Goal: Task Accomplishment & Management: Complete application form

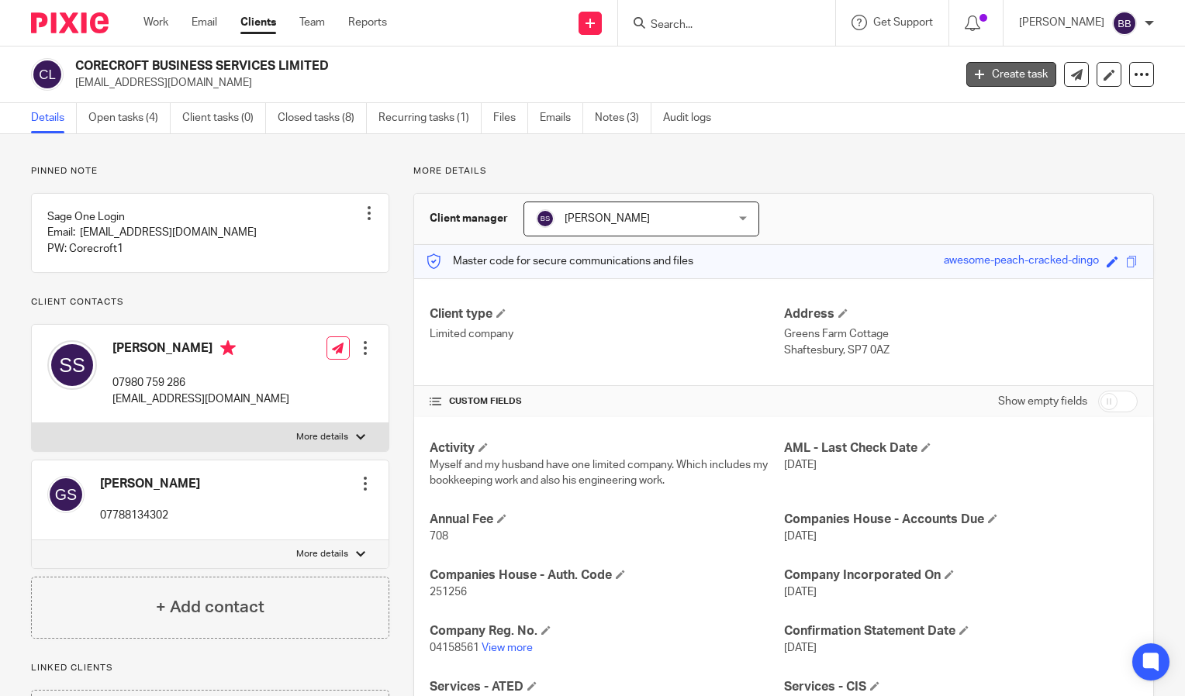
click at [986, 77] on link "Create task" at bounding box center [1011, 74] width 90 height 25
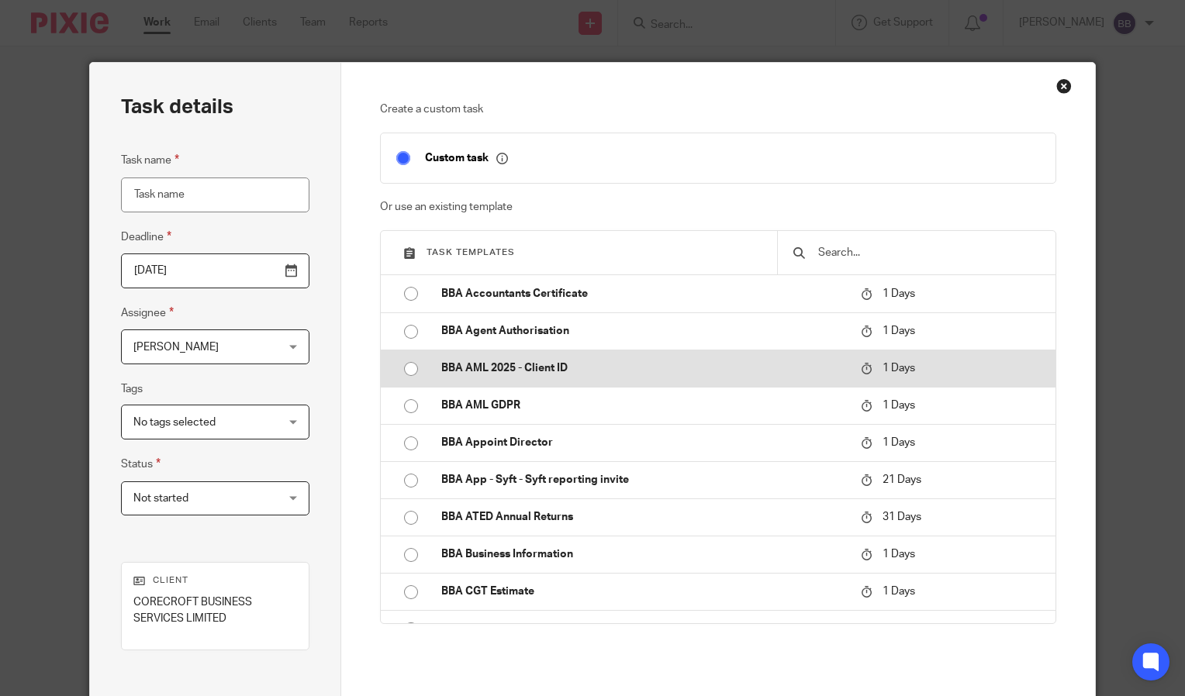
click at [555, 368] on p "BBA AML 2025 - Client ID" at bounding box center [643, 369] width 404 height 16
type input "2025-08-28"
type input "BBA AML 2025 - Client ID"
checkbox input "false"
radio input "true"
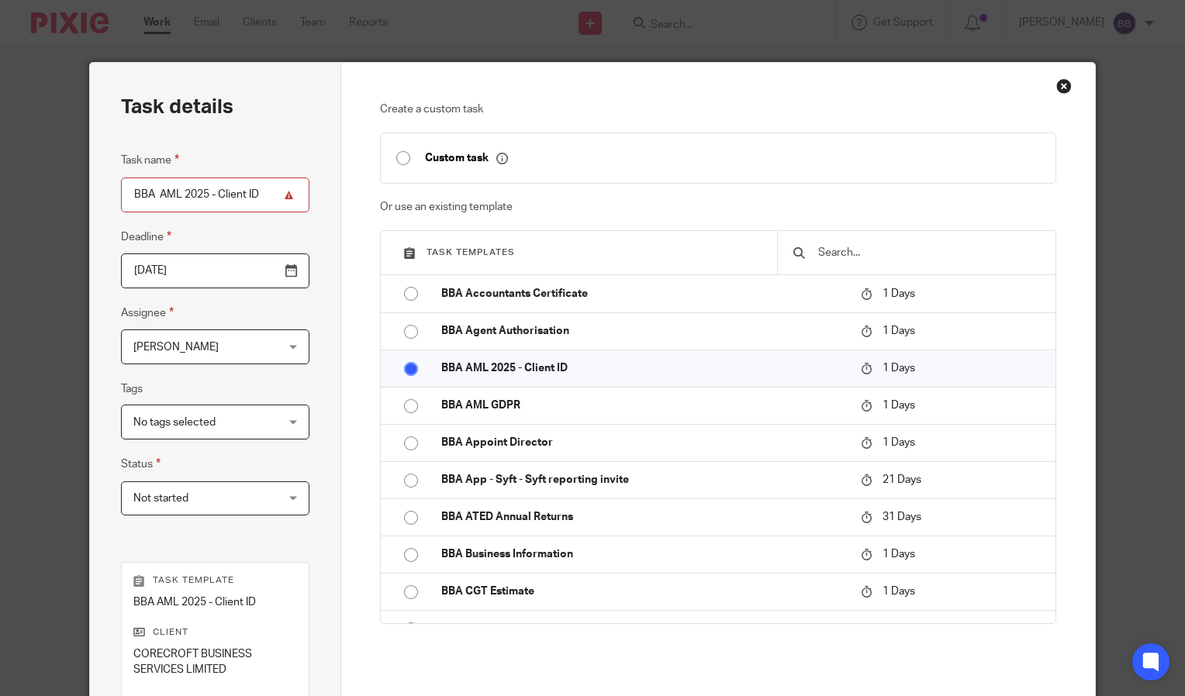
click at [271, 344] on div "Brent Beale Brent Beale" at bounding box center [215, 347] width 188 height 35
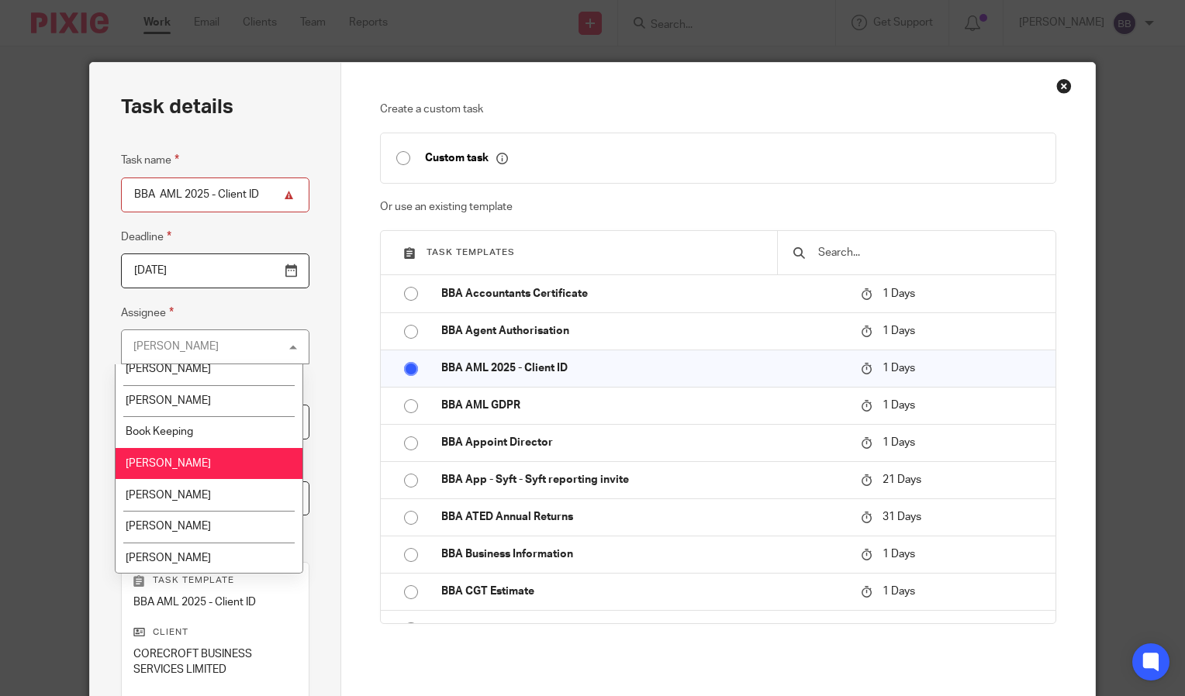
scroll to position [155, 0]
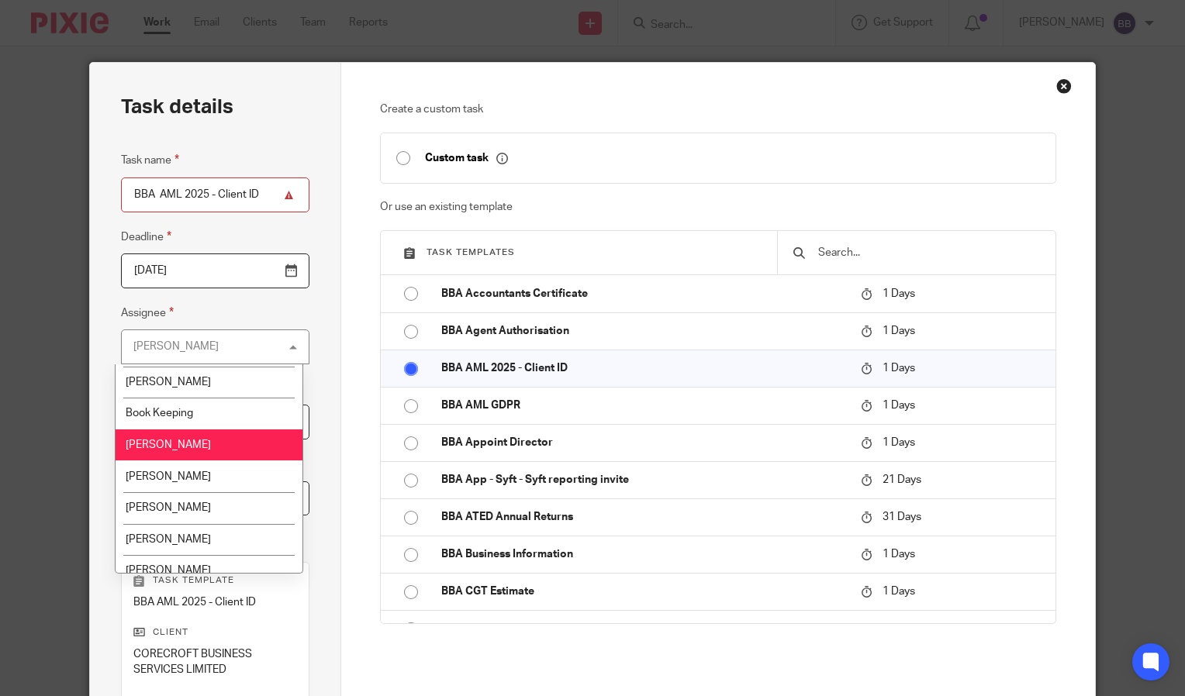
click at [197, 448] on li "[PERSON_NAME]" at bounding box center [210, 446] width 188 height 32
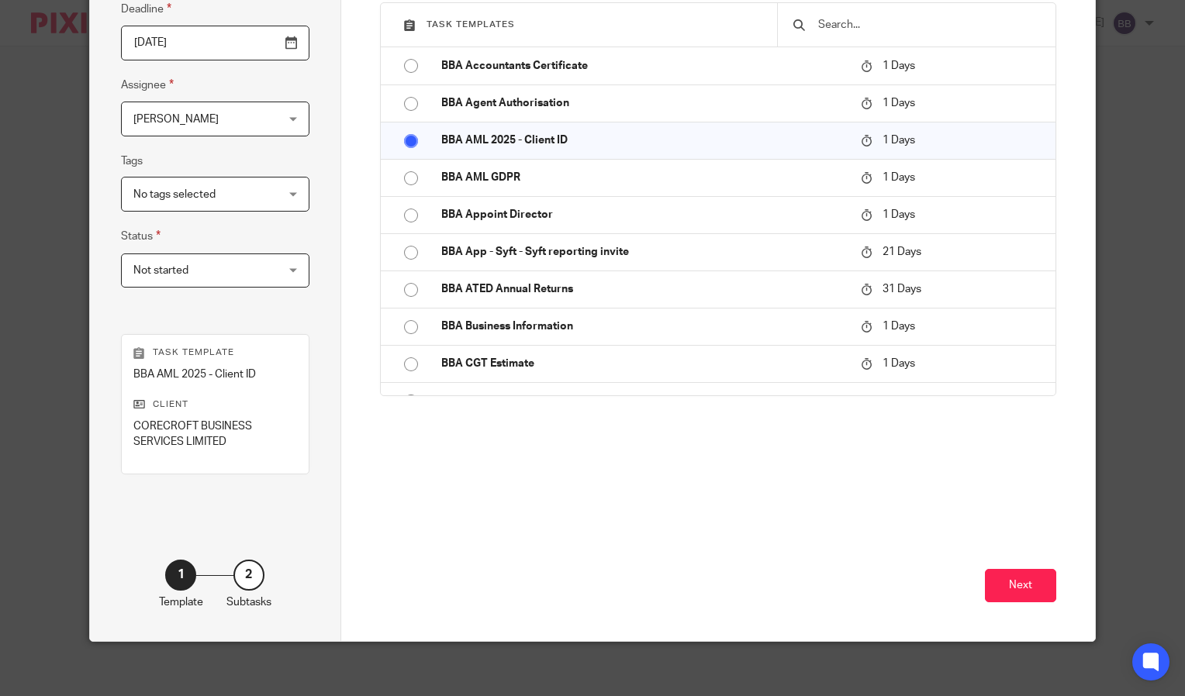
scroll to position [234, 0]
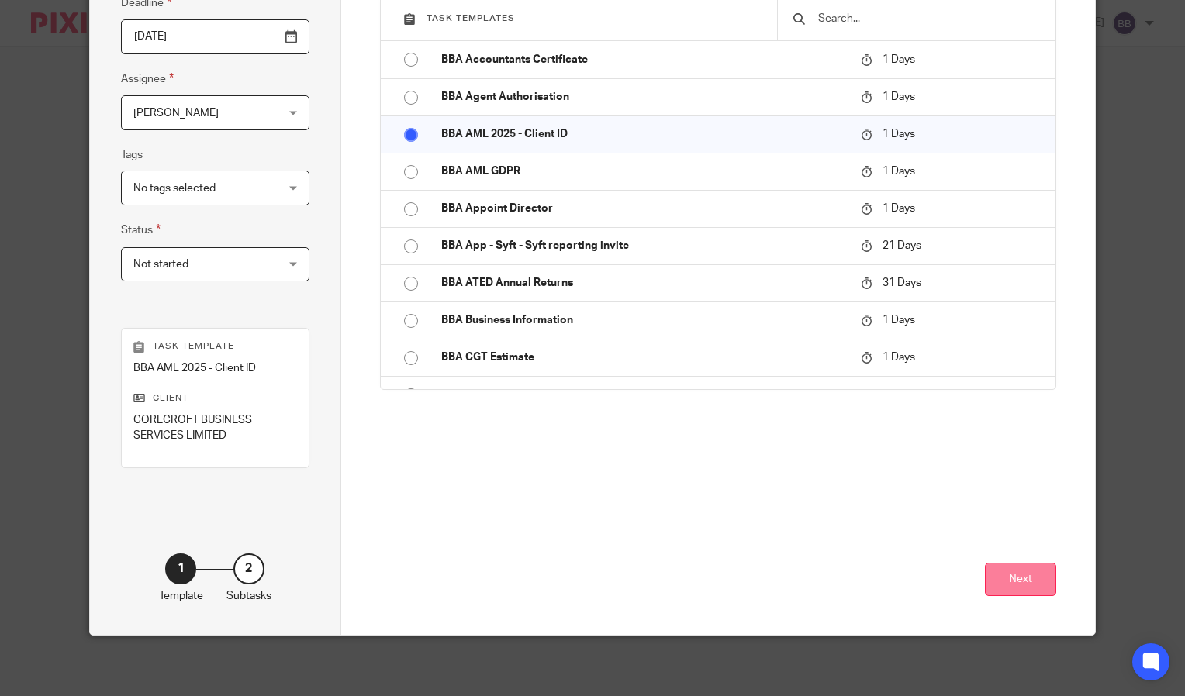
click at [1016, 571] on button "Next" at bounding box center [1020, 579] width 71 height 33
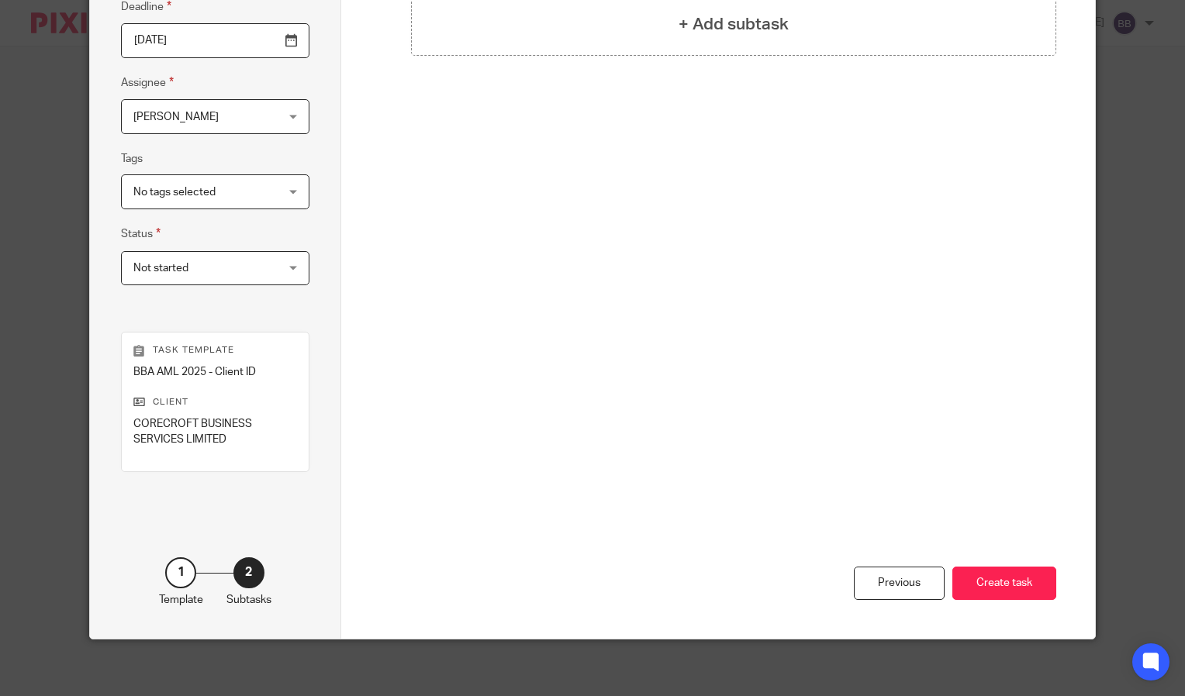
scroll to position [233, 0]
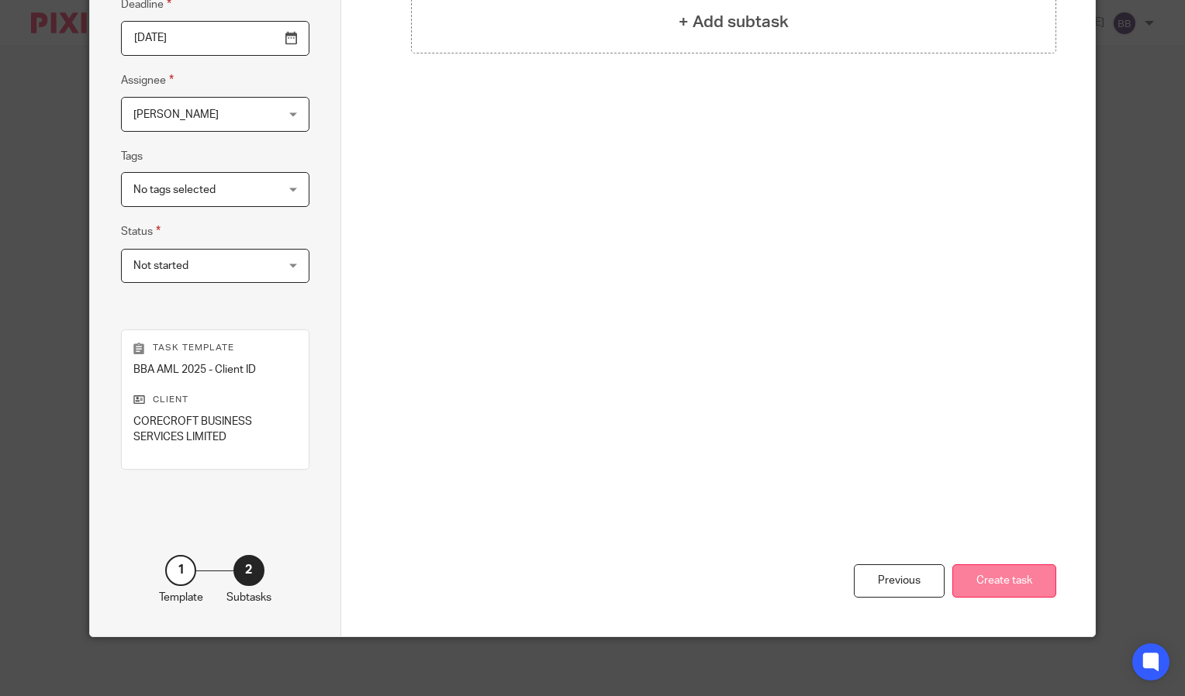
click at [986, 579] on button "Create task" at bounding box center [1004, 581] width 104 height 33
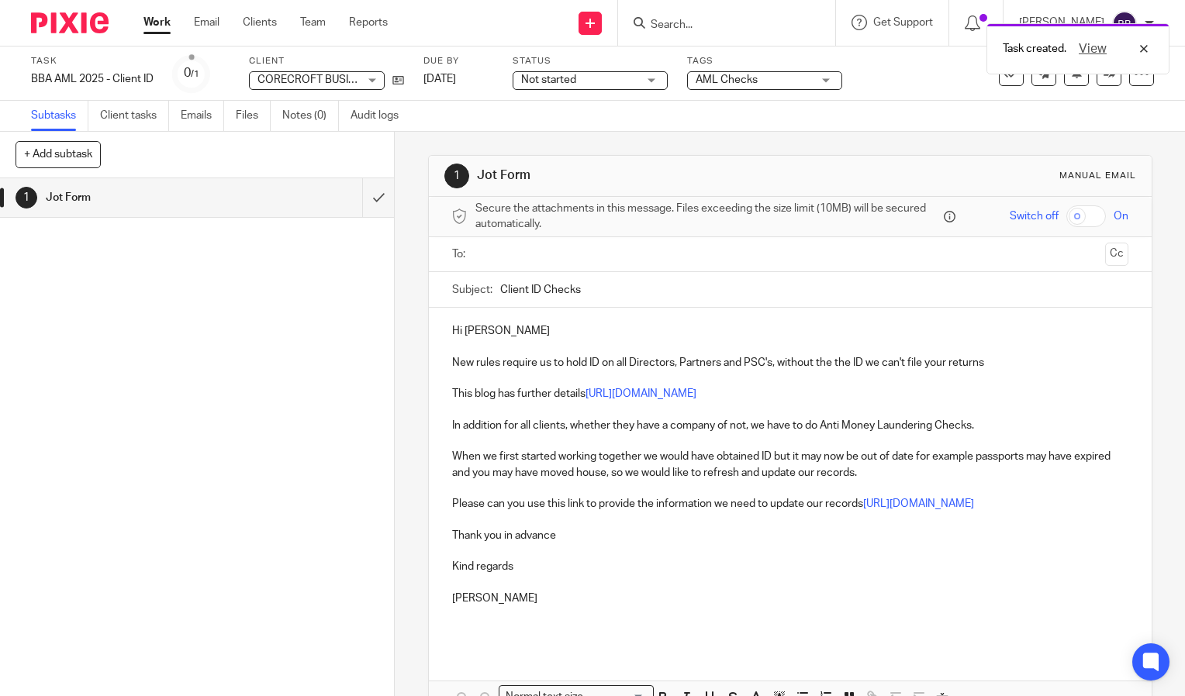
click at [510, 254] on input "text" at bounding box center [789, 255] width 617 height 18
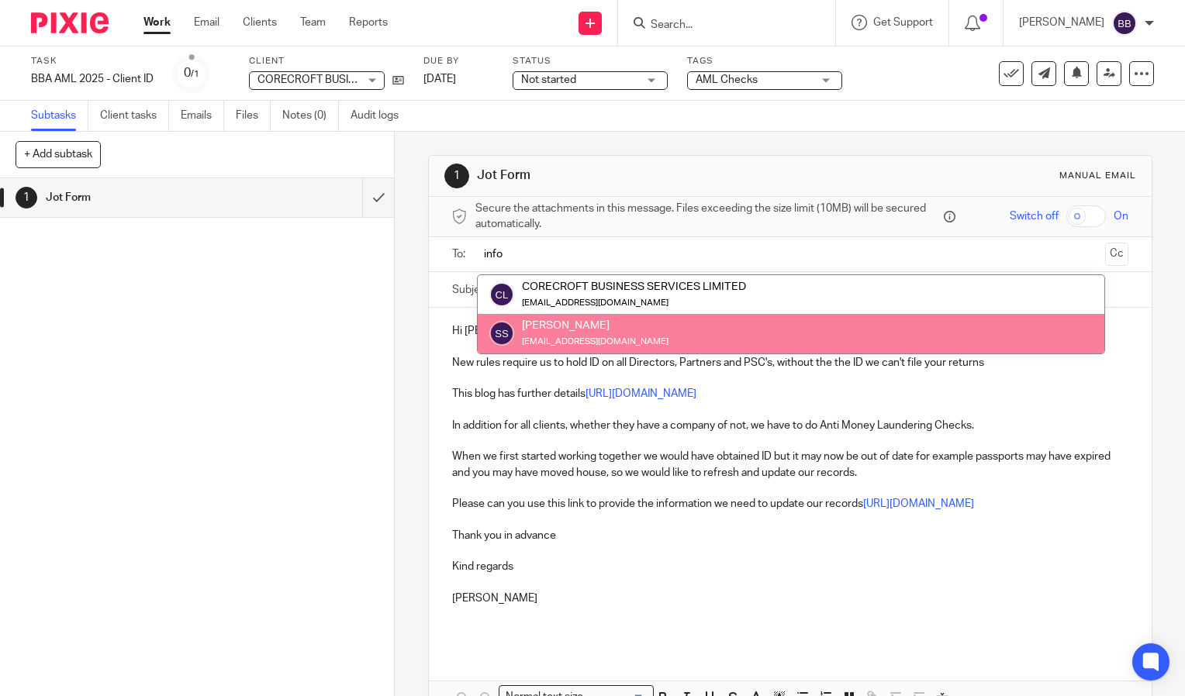
type input "info"
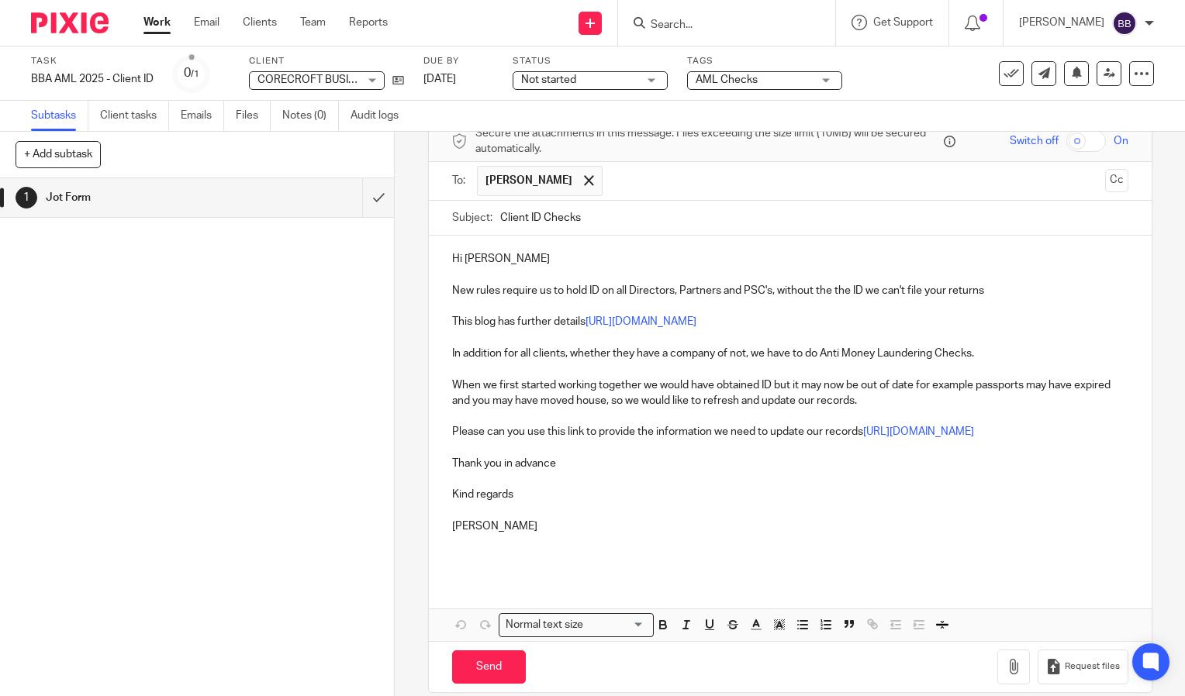
scroll to position [92, 0]
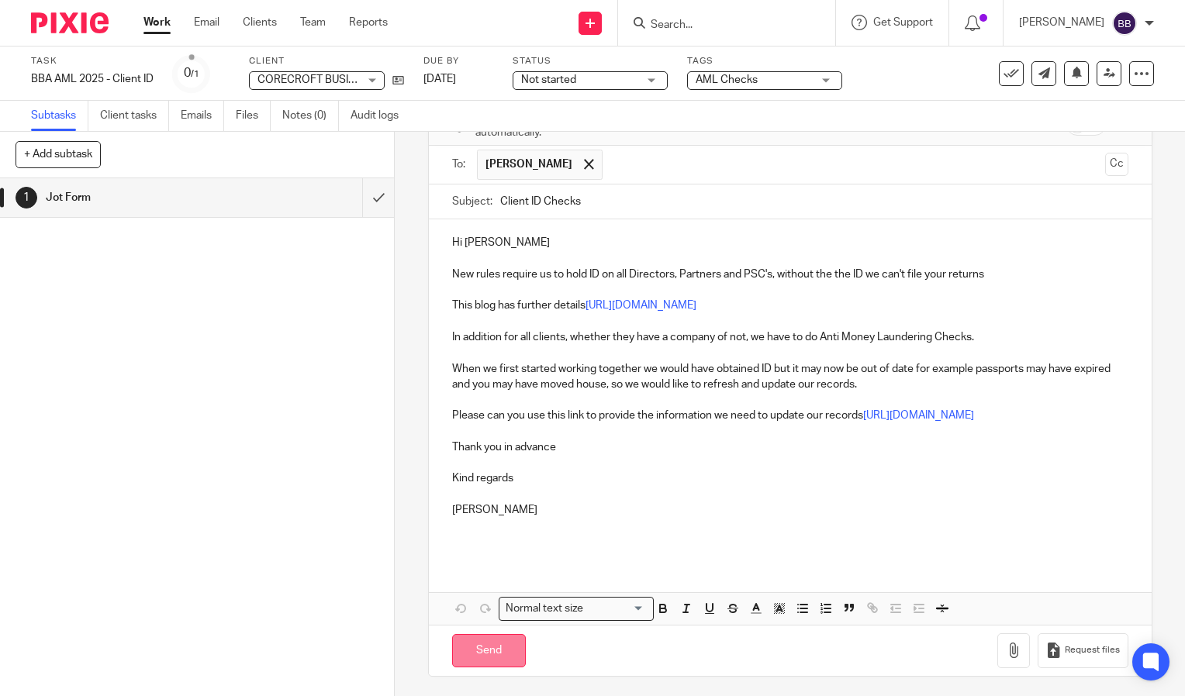
click at [485, 651] on input "Send" at bounding box center [489, 650] width 74 height 33
type input "Sent"
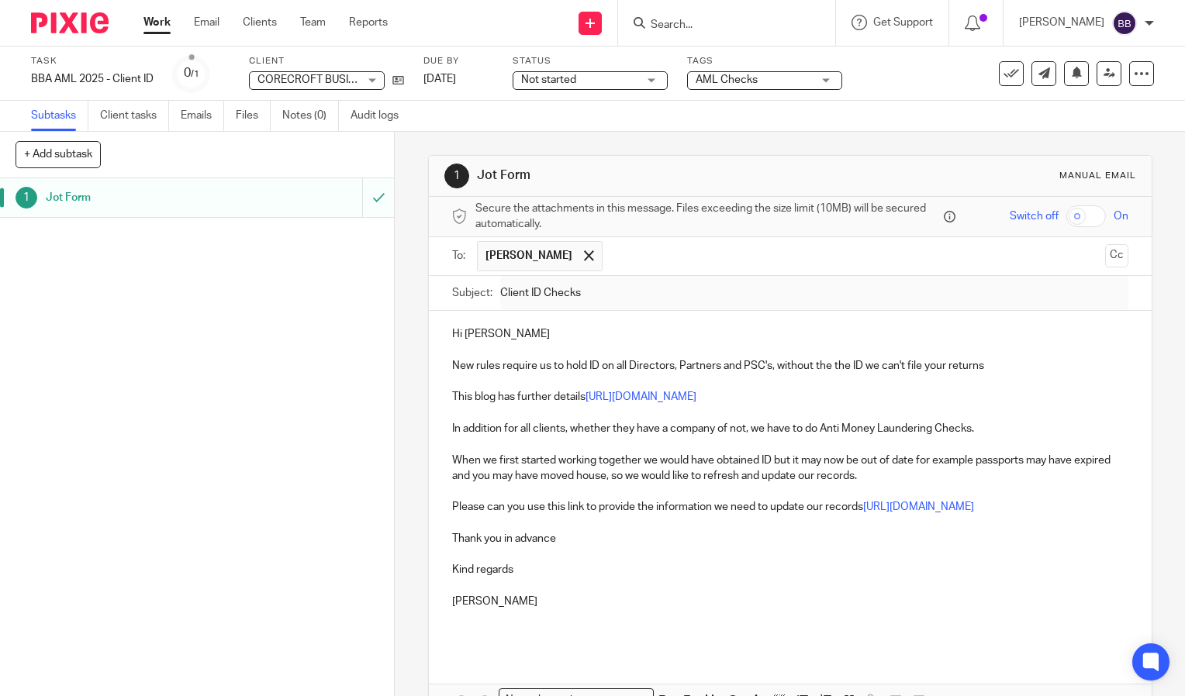
scroll to position [0, 0]
click at [129, 119] on link "Client tasks" at bounding box center [134, 116] width 69 height 30
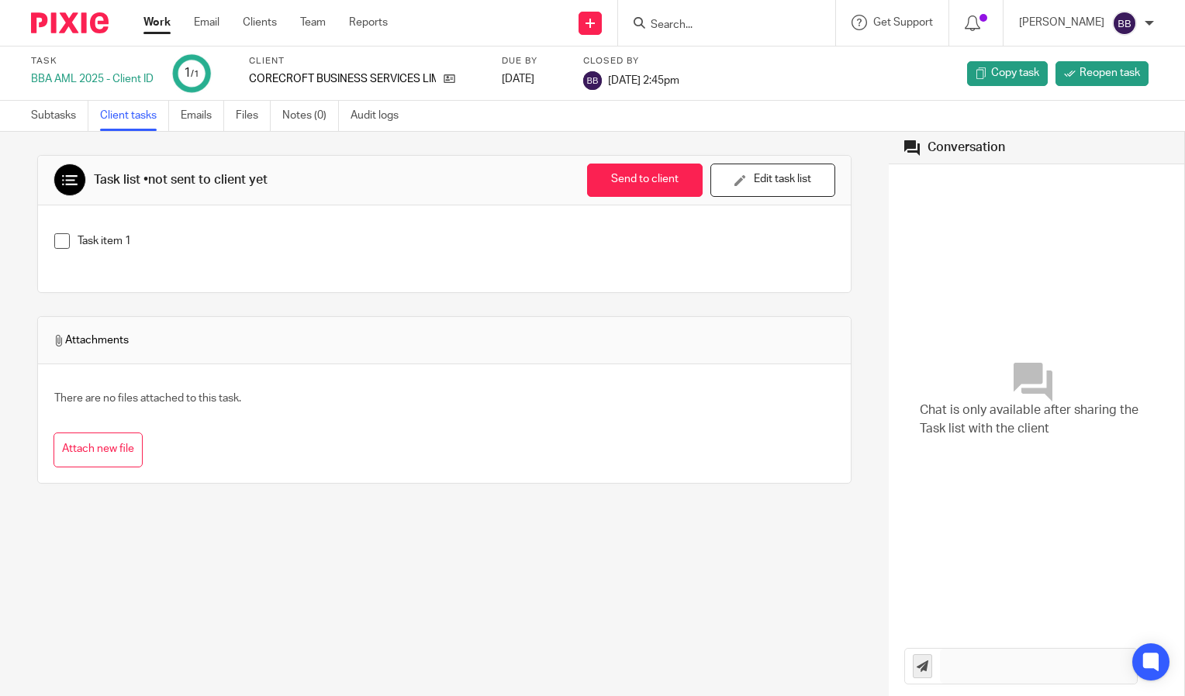
click at [724, 24] on input "Search" at bounding box center [719, 26] width 140 height 14
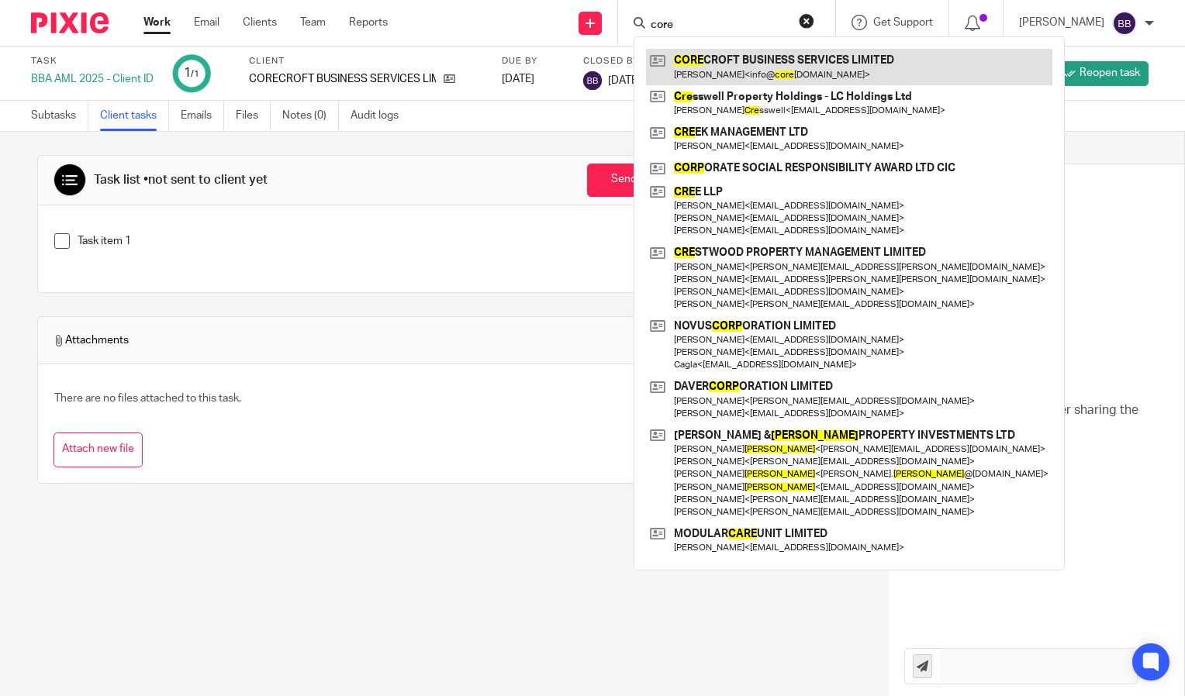
type input "core"
click at [808, 72] on link at bounding box center [849, 67] width 406 height 36
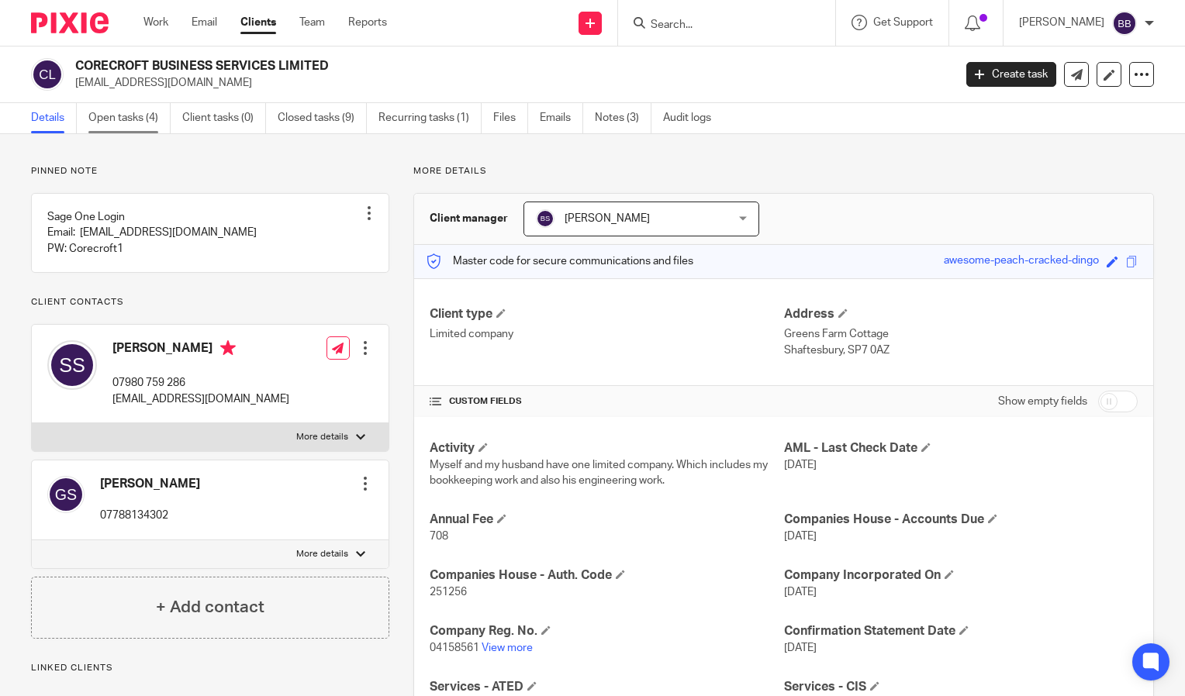
click at [121, 120] on link "Open tasks (4)" at bounding box center [129, 118] width 82 height 30
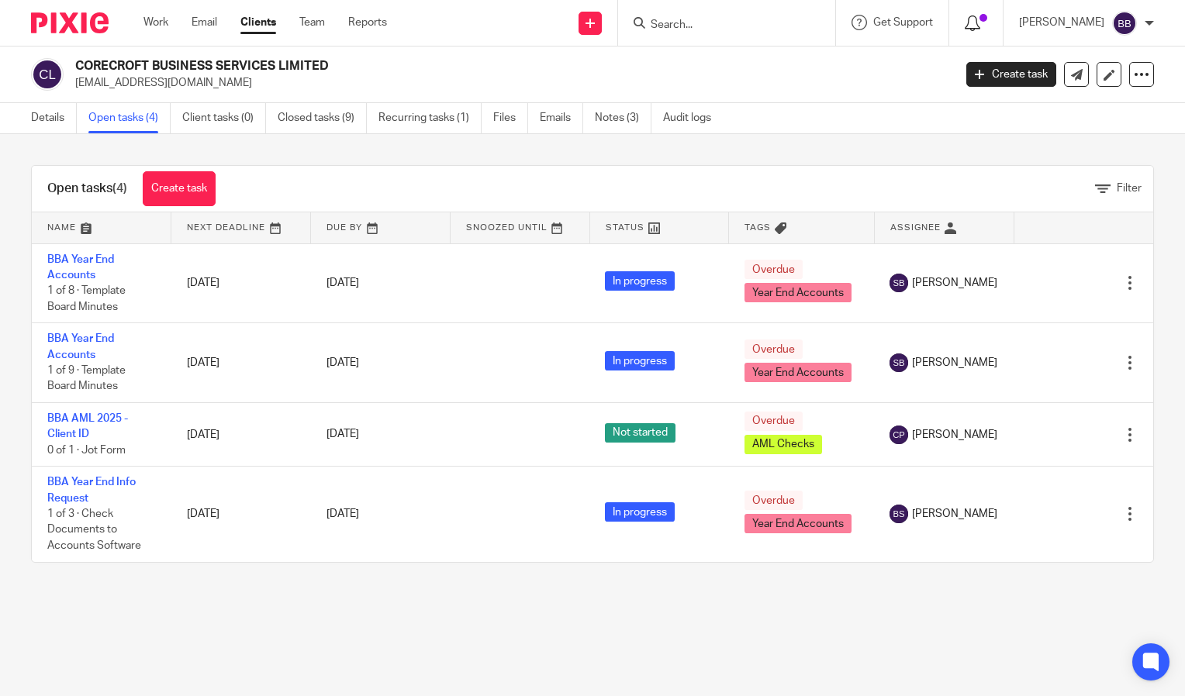
click at [987, 26] on div at bounding box center [976, 22] width 22 height 17
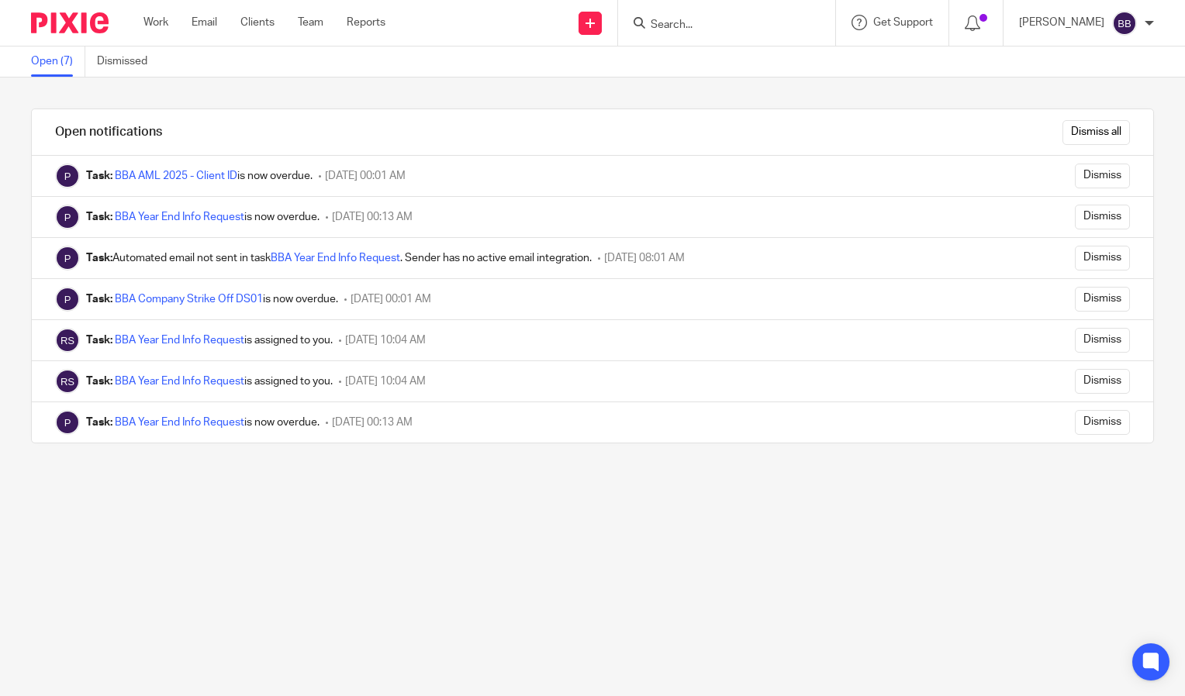
click at [775, 22] on input "Search" at bounding box center [719, 26] width 140 height 14
type input "corecrof"
click at [770, 67] on link at bounding box center [772, 67] width 252 height 36
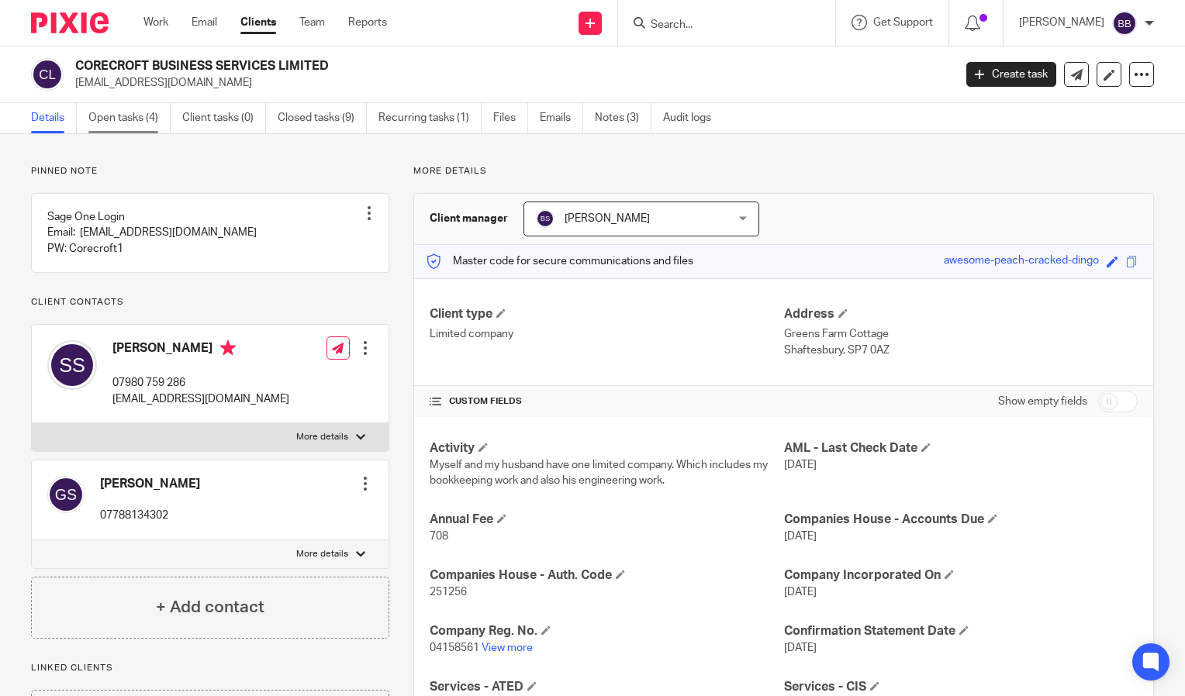
click at [129, 116] on link "Open tasks (4)" at bounding box center [129, 118] width 82 height 30
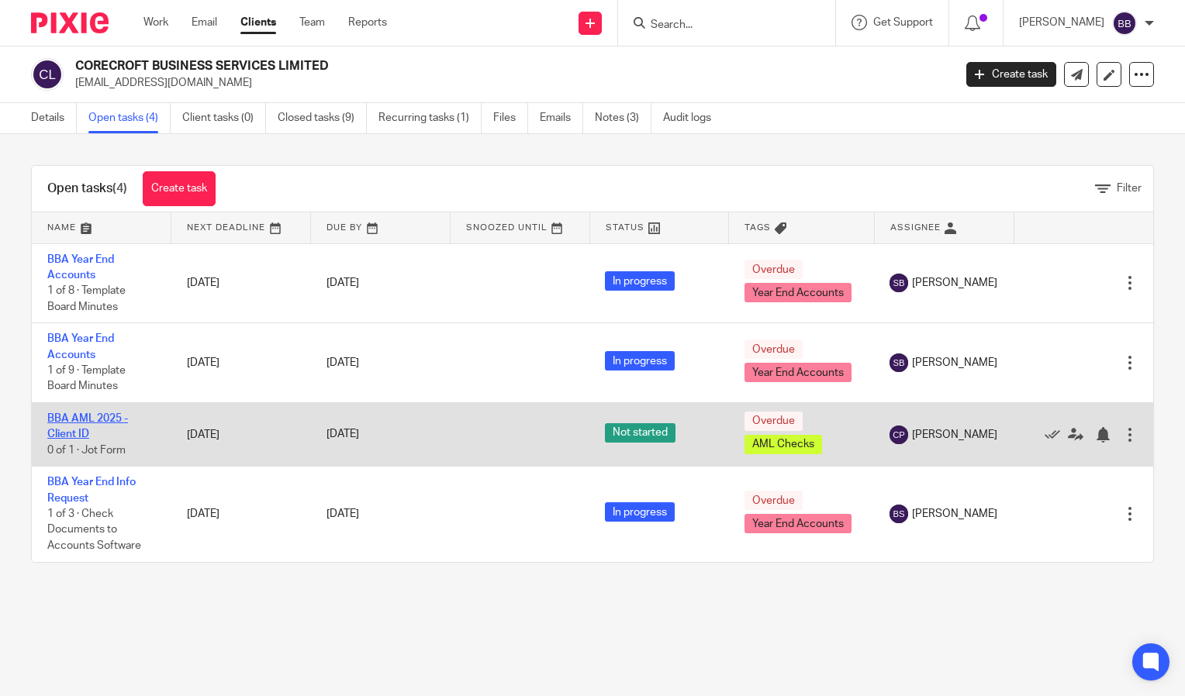
click at [63, 417] on link "BBA AML 2025 - Client ID" at bounding box center [87, 426] width 81 height 26
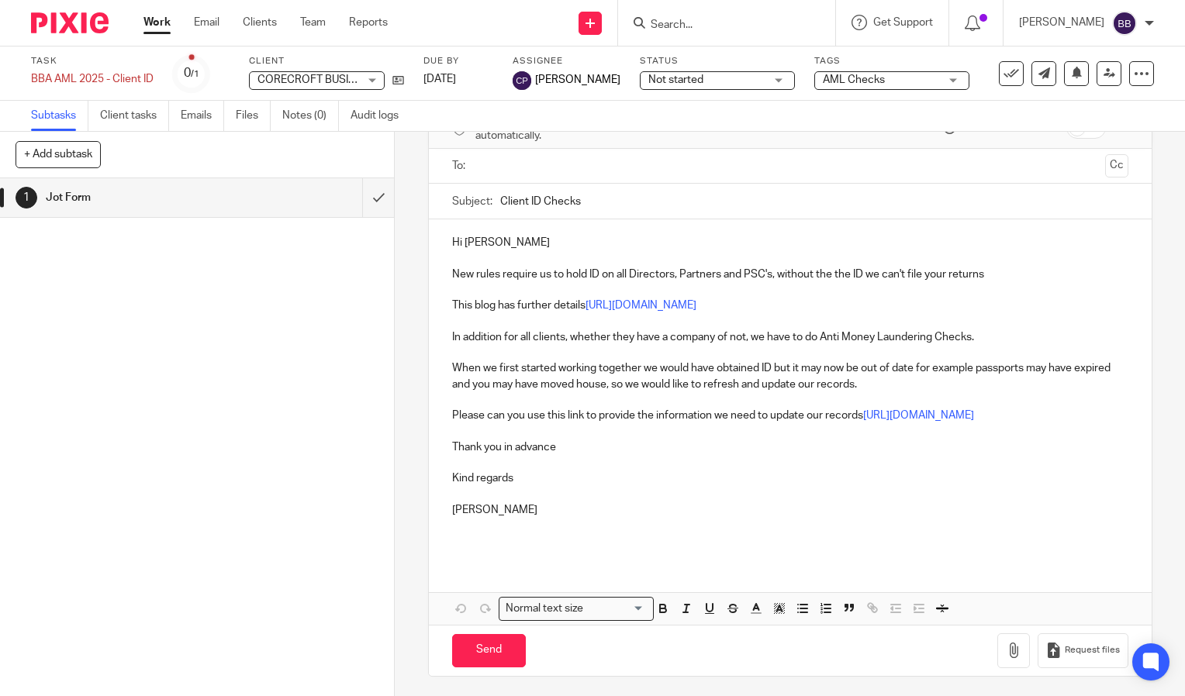
scroll to position [88, 0]
click at [501, 655] on input "Send" at bounding box center [489, 650] width 74 height 33
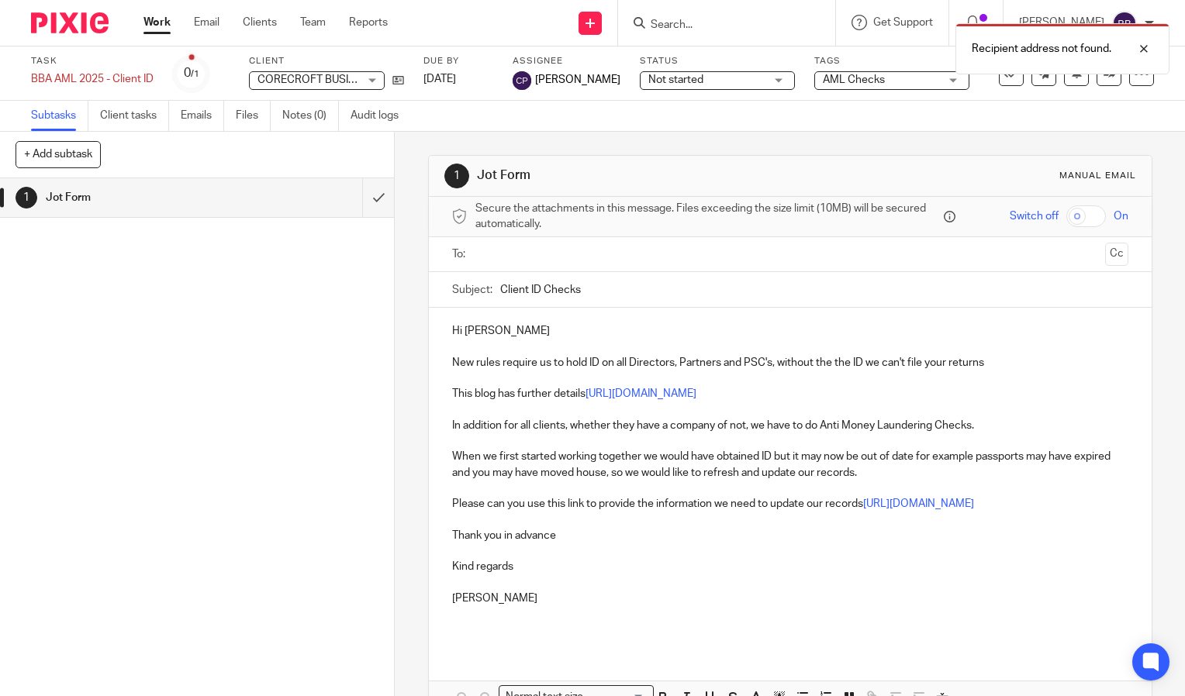
click at [540, 255] on input "text" at bounding box center [789, 255] width 617 height 18
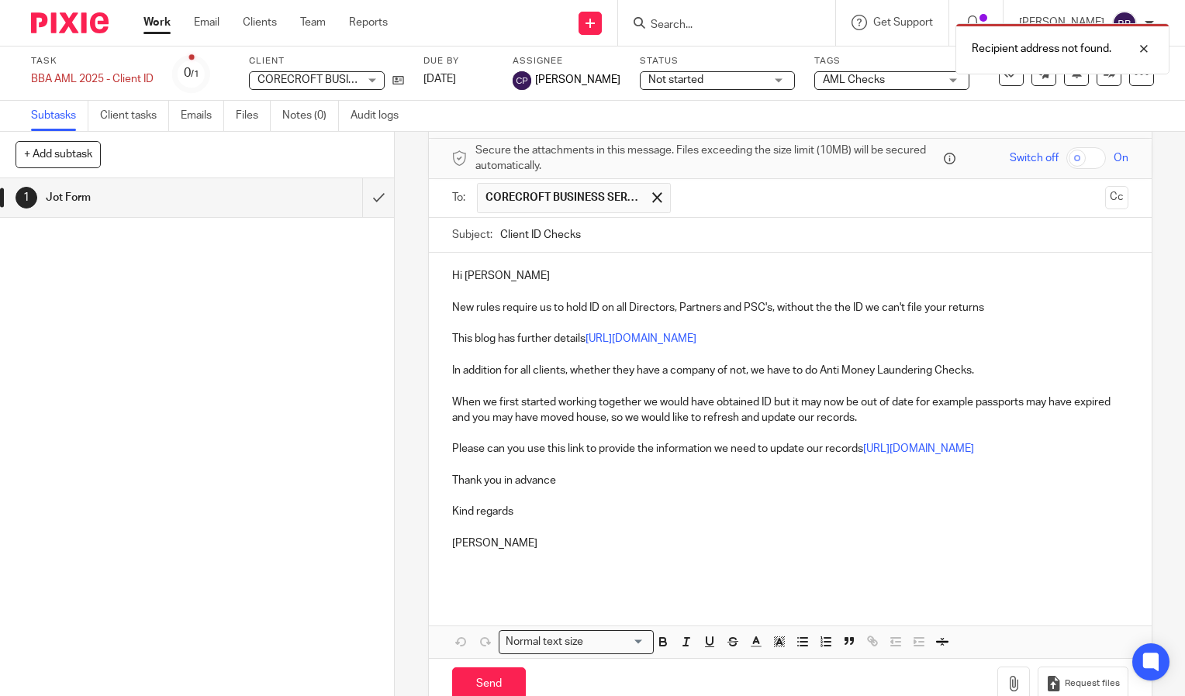
scroll to position [92, 0]
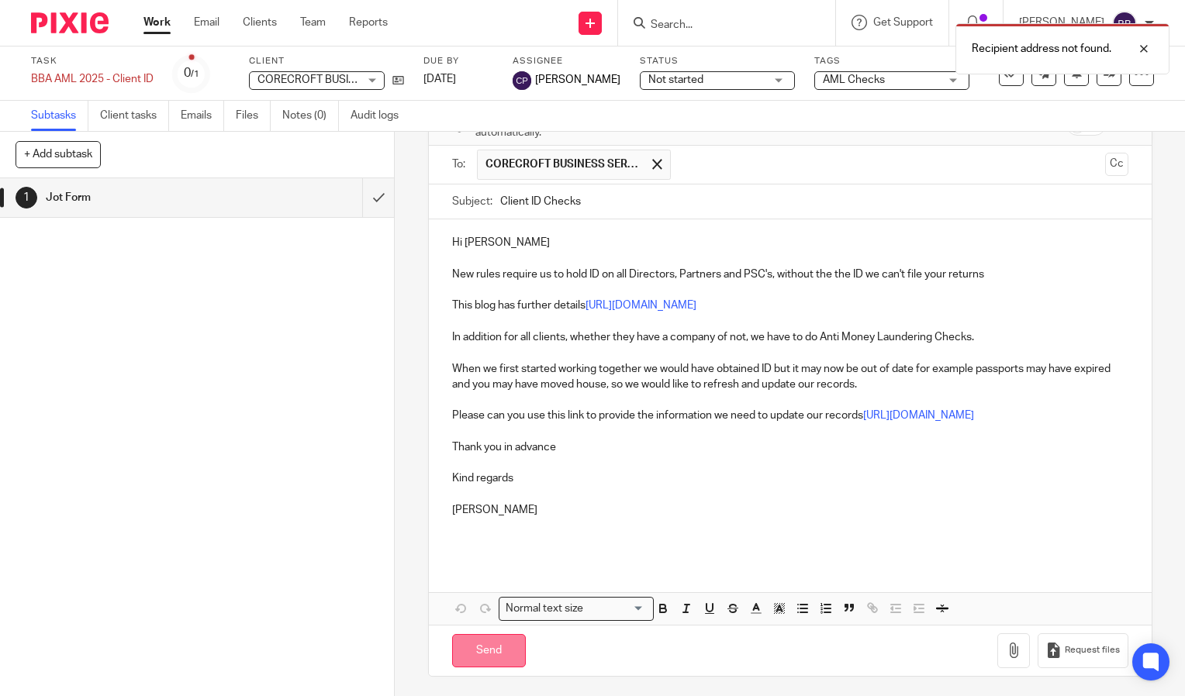
click at [488, 641] on input "Send" at bounding box center [489, 650] width 74 height 33
type input "Sent"
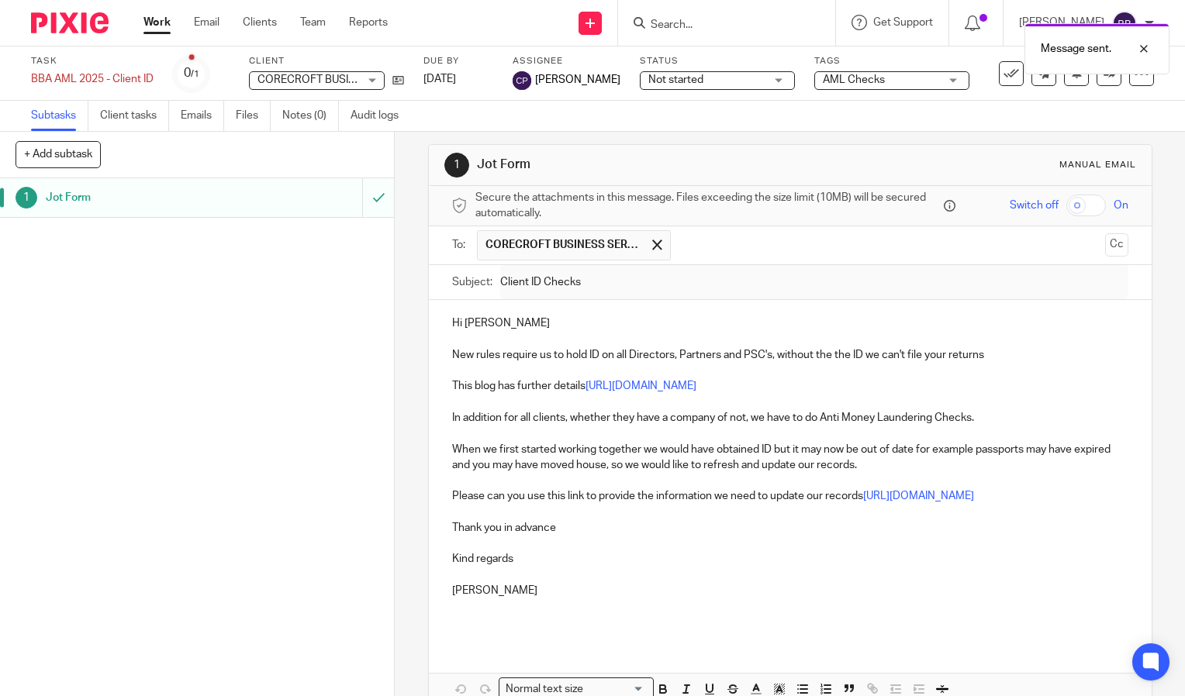
scroll to position [0, 0]
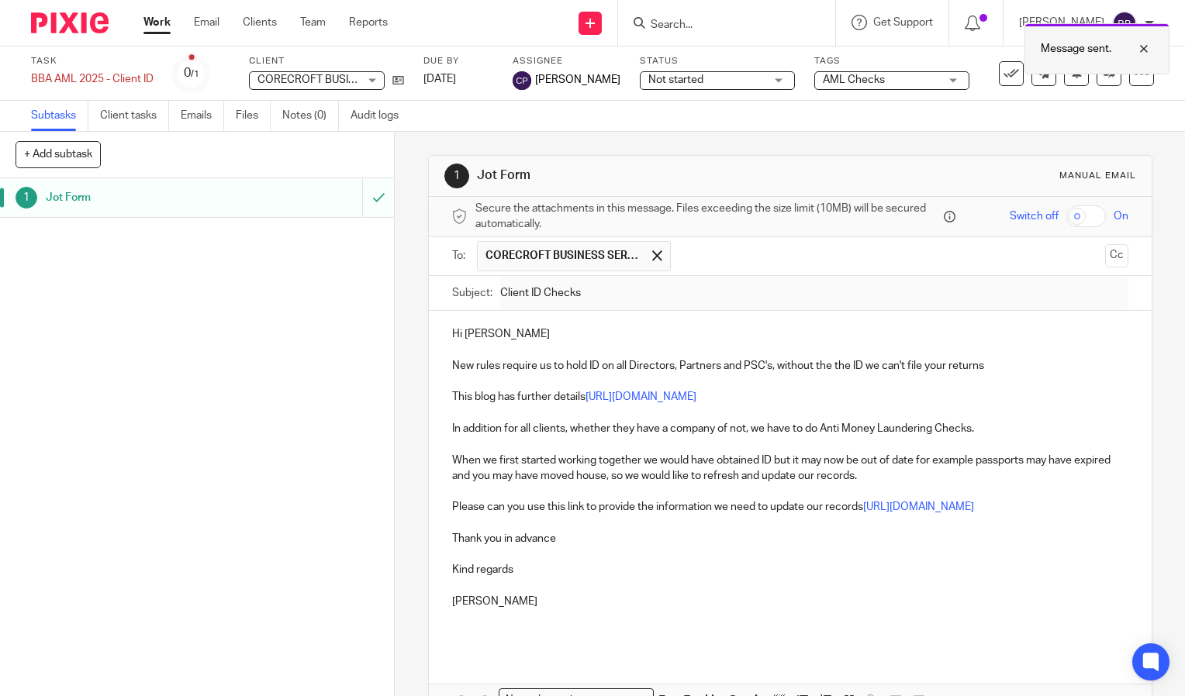
click at [1145, 48] on div at bounding box center [1132, 49] width 42 height 19
